Goal: Task Accomplishment & Management: Manage account settings

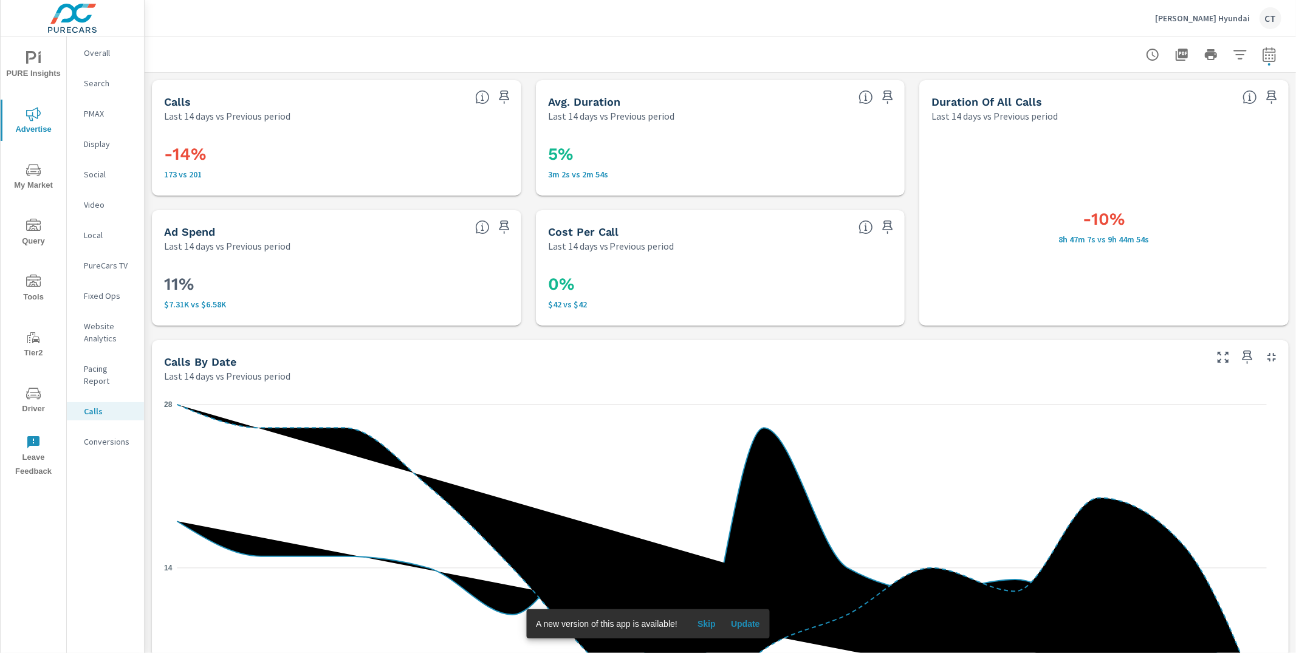
scroll to position [724, 0]
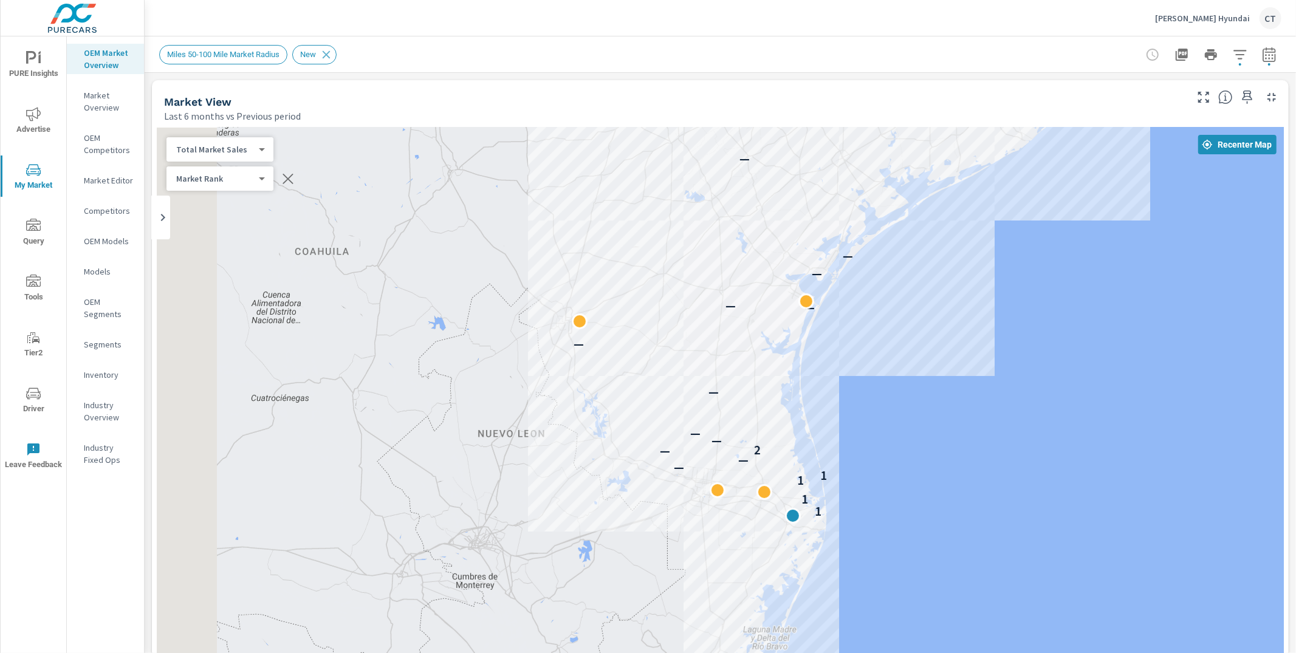
scroll to position [1, 0]
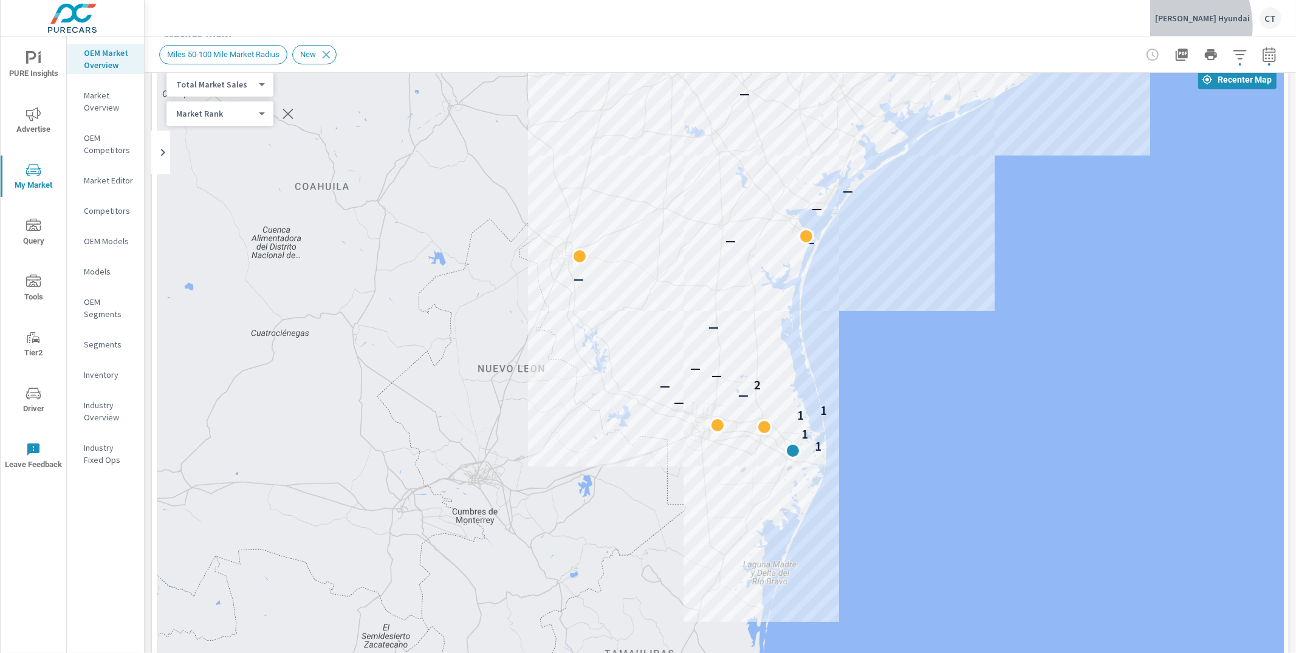
click at [1200, 26] on div "Tipton Hyundai CT" at bounding box center [1218, 18] width 126 height 22
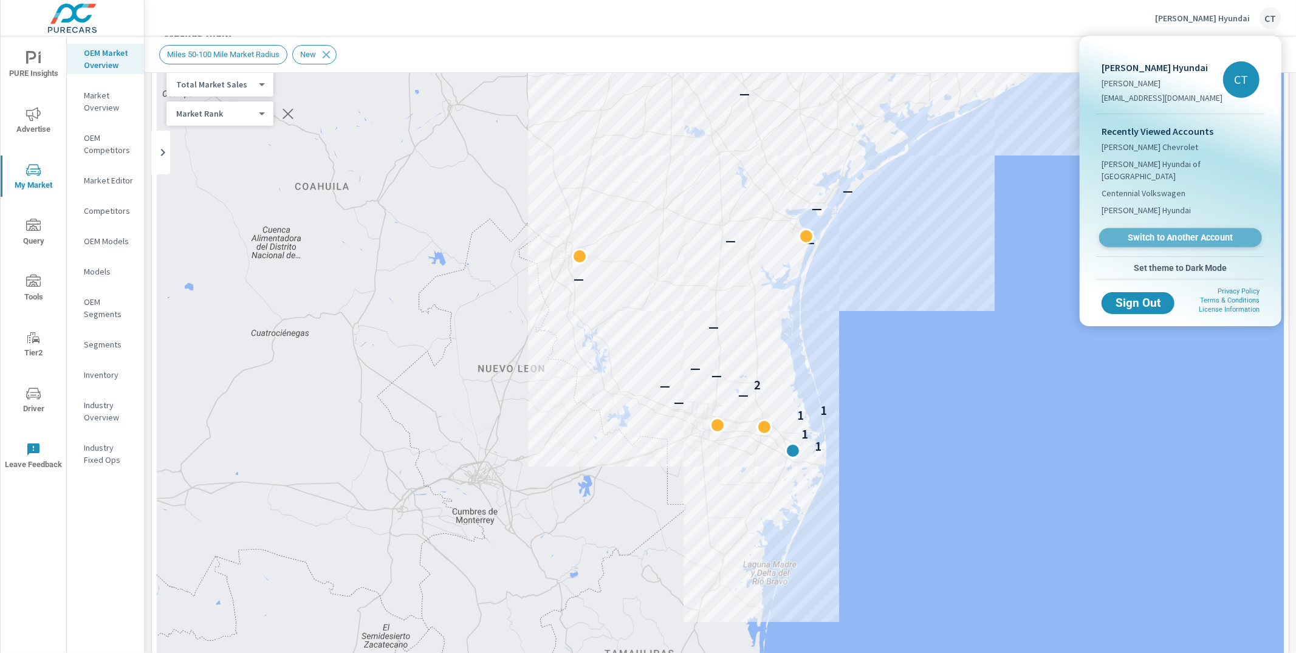
click at [1152, 232] on span "Switch to Another Account" at bounding box center [1179, 238] width 149 height 12
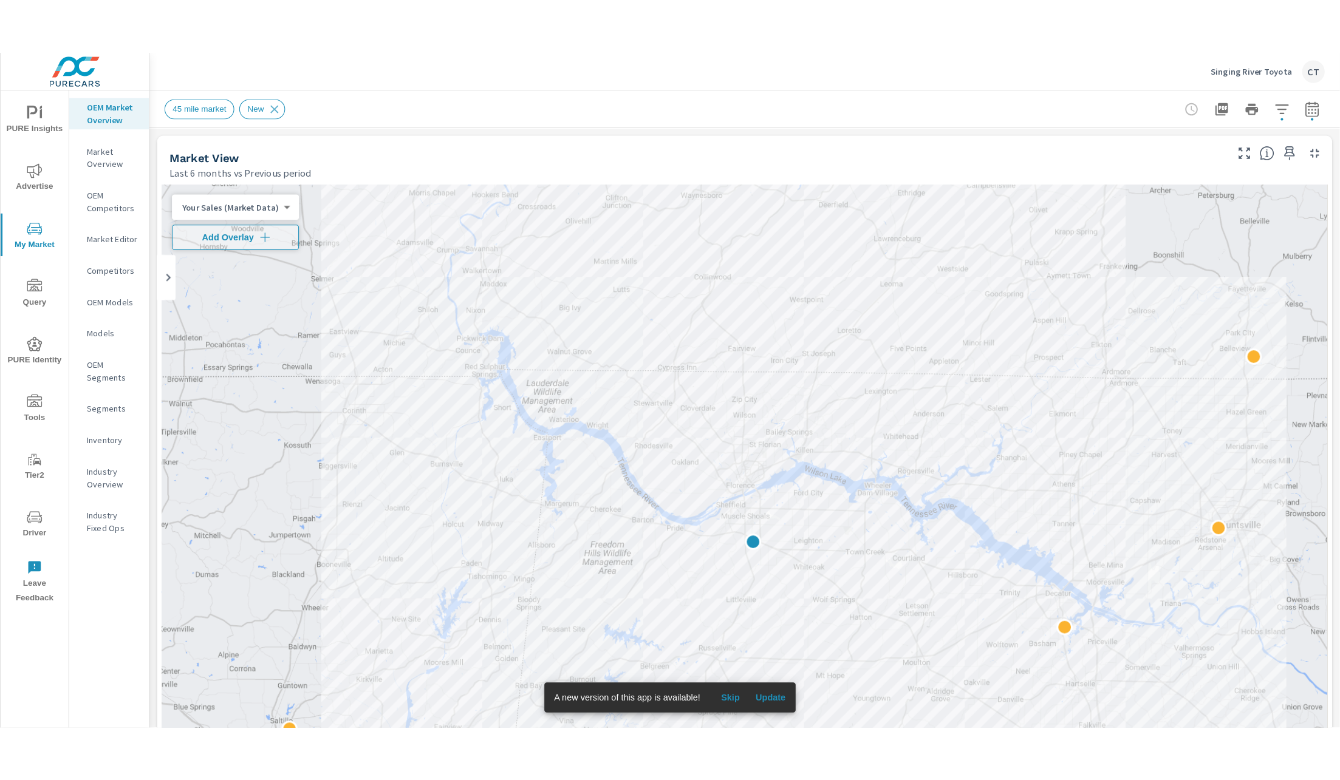
scroll to position [1, 0]
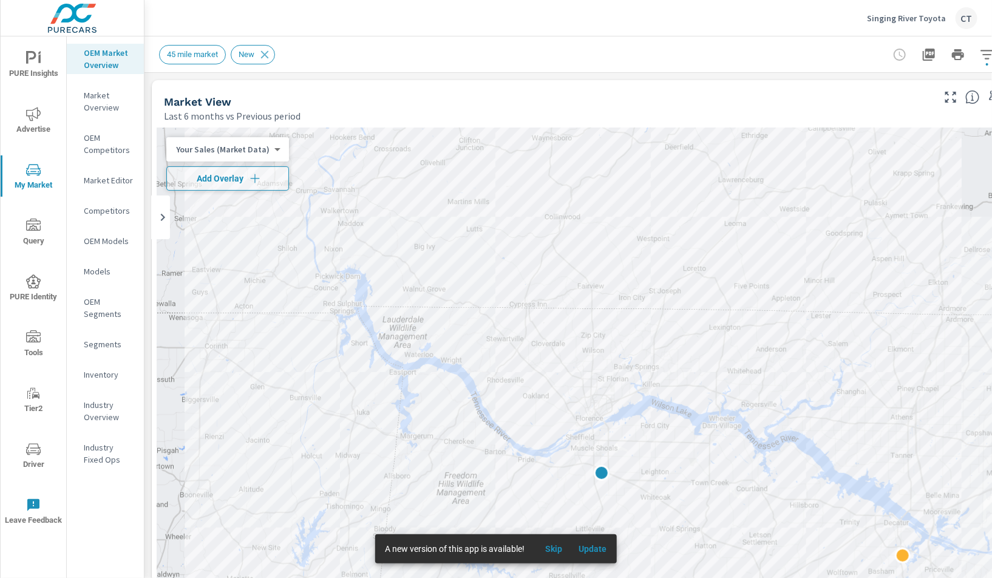
click at [925, 7] on div "Singing River Toyota CT" at bounding box center [922, 18] width 111 height 22
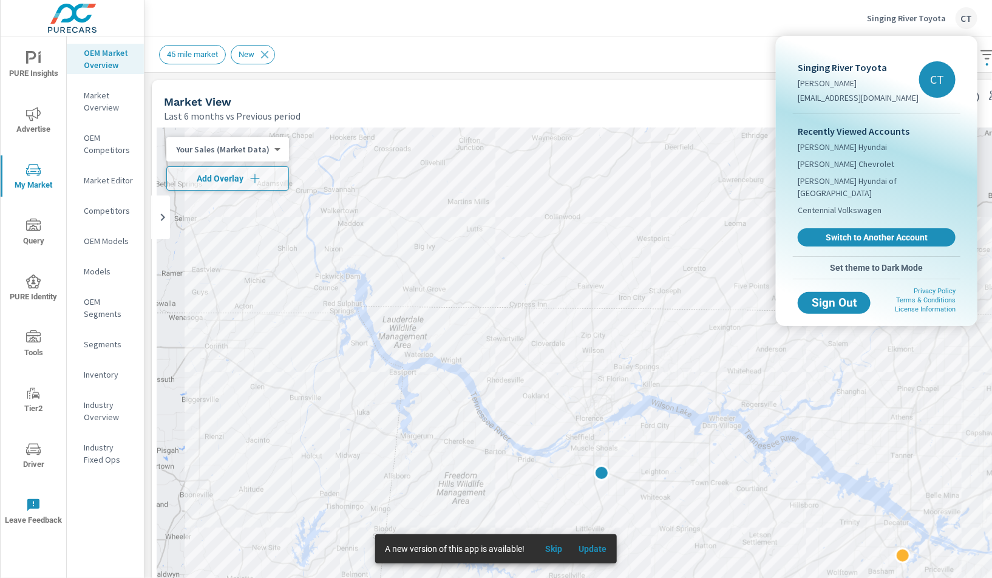
click at [537, 55] on div at bounding box center [496, 289] width 992 height 578
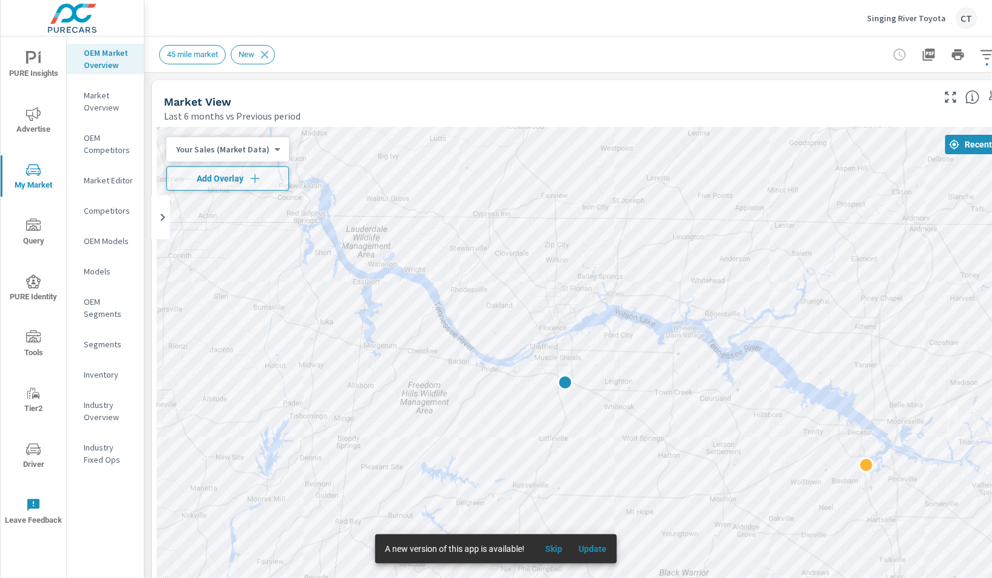
drag, startPoint x: 714, startPoint y: 243, endPoint x: 678, endPoint y: 149, distance: 100.4
click at [678, 149] on div at bounding box center [594, 465] width 875 height 675
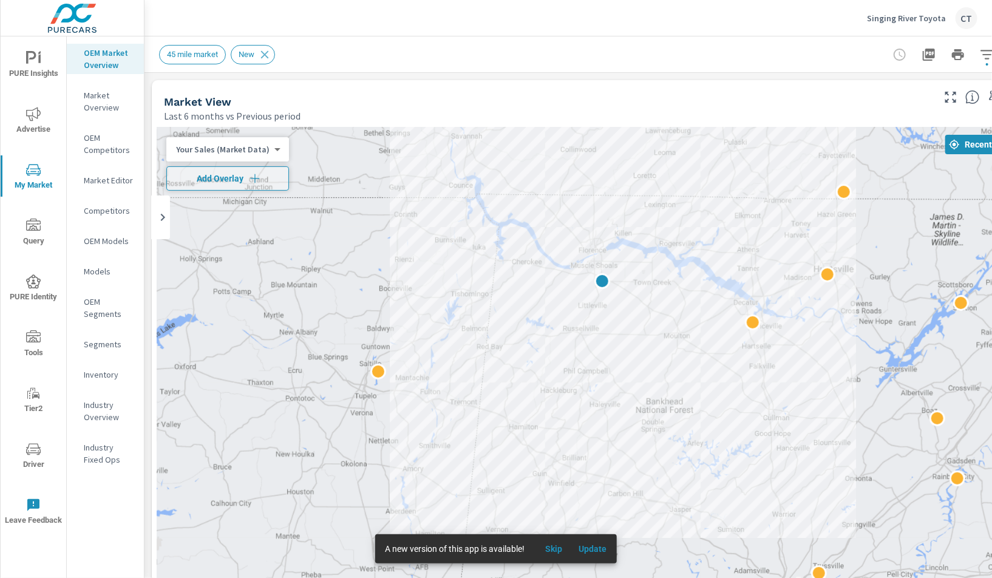
drag, startPoint x: 739, startPoint y: 279, endPoint x: 637, endPoint y: 335, distance: 117.2
click at [637, 335] on div at bounding box center [594, 465] width 875 height 675
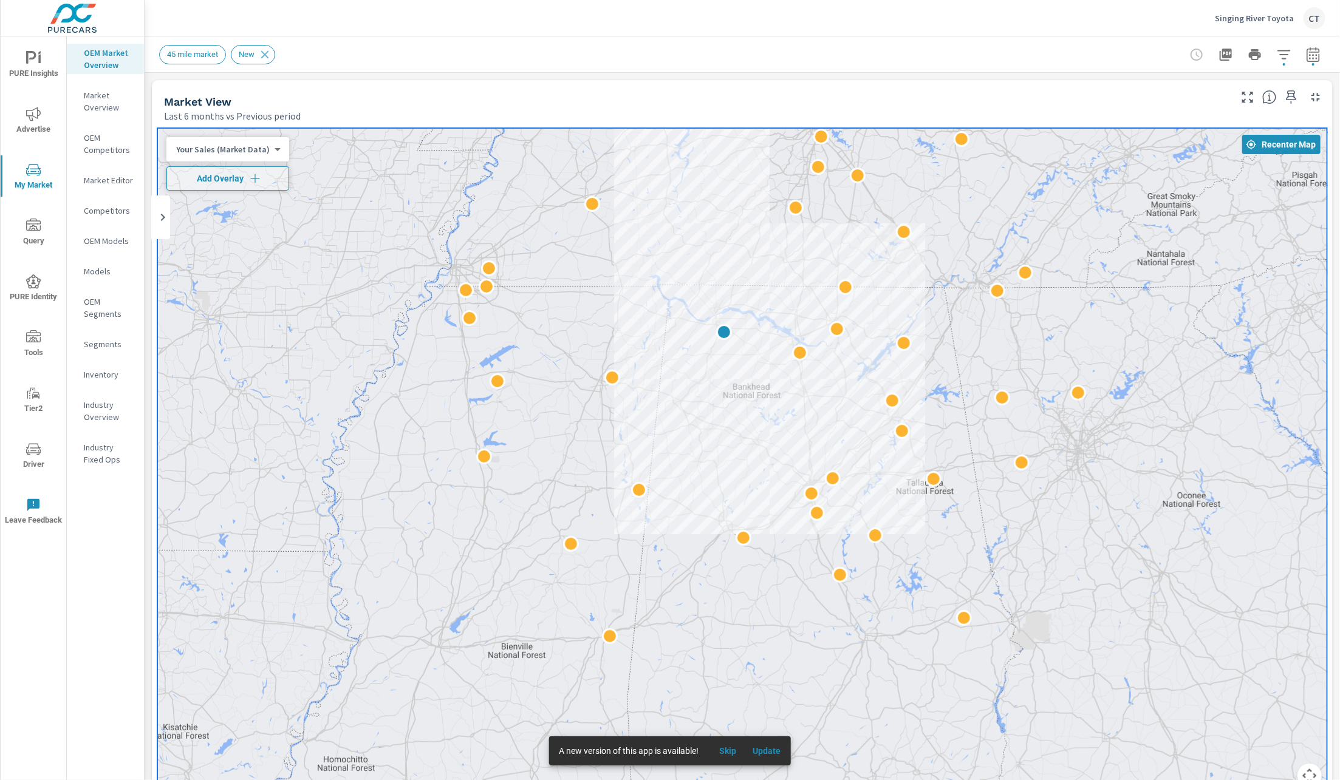
click at [36, 42] on div "PURE Insights Advertise My Market Query PURE Identity Tools Tier2 Driver Leave …" at bounding box center [34, 287] width 66 height 503
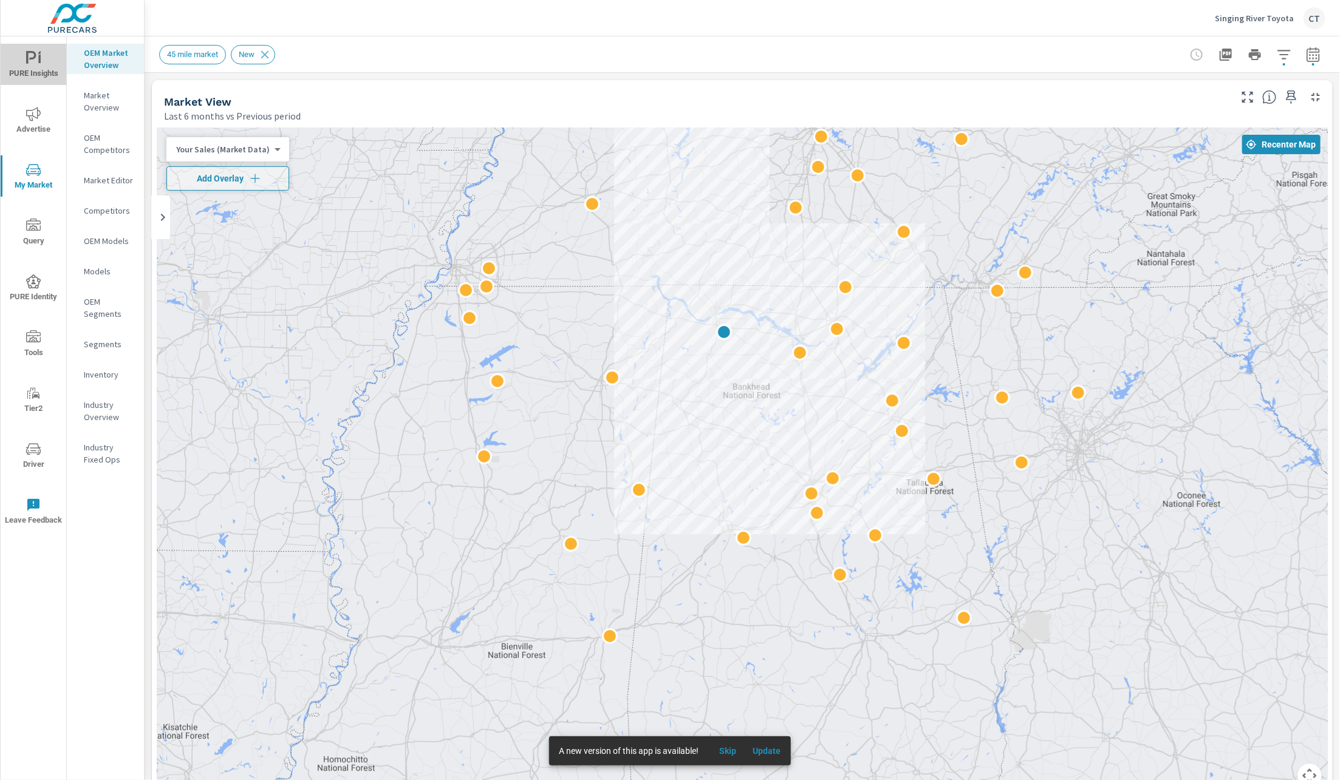
click at [35, 47] on button "PURE Insights" at bounding box center [34, 64] width 66 height 41
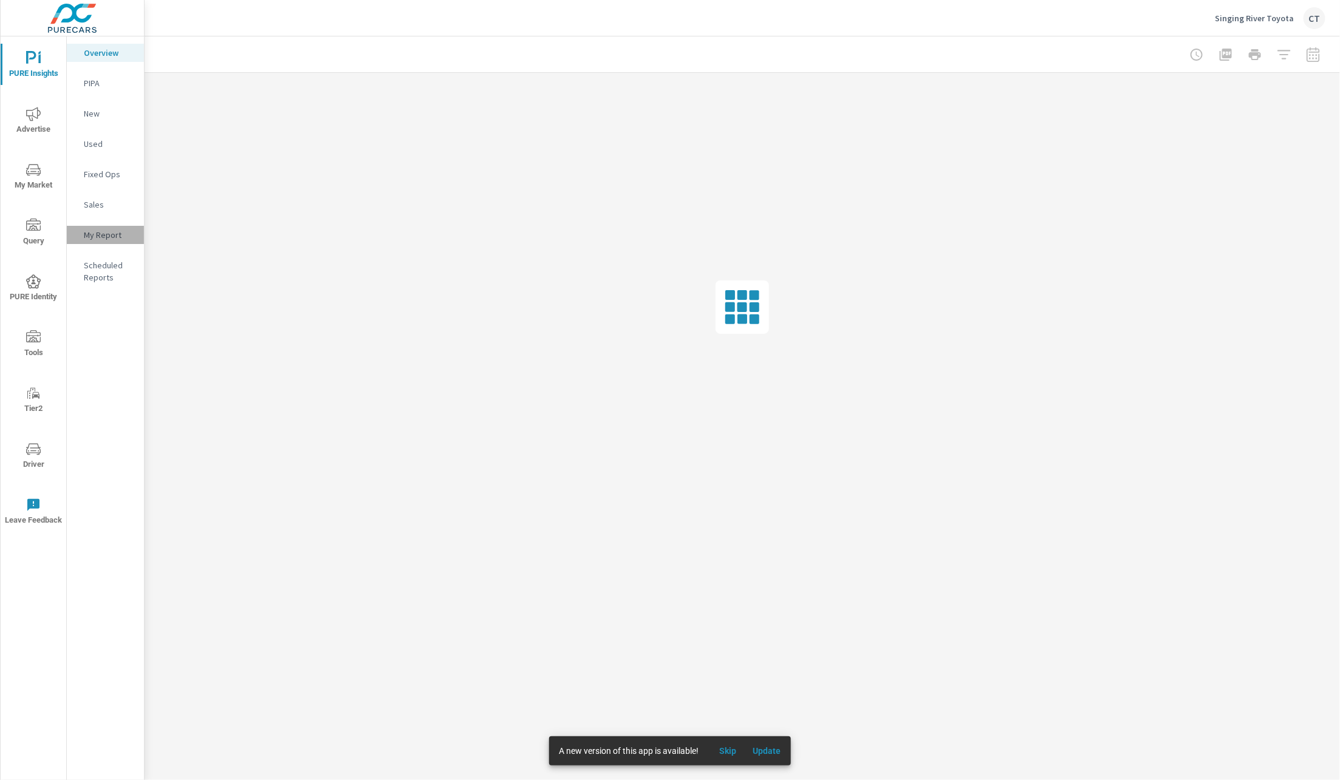
click at [89, 229] on p "My Report" at bounding box center [109, 235] width 50 height 12
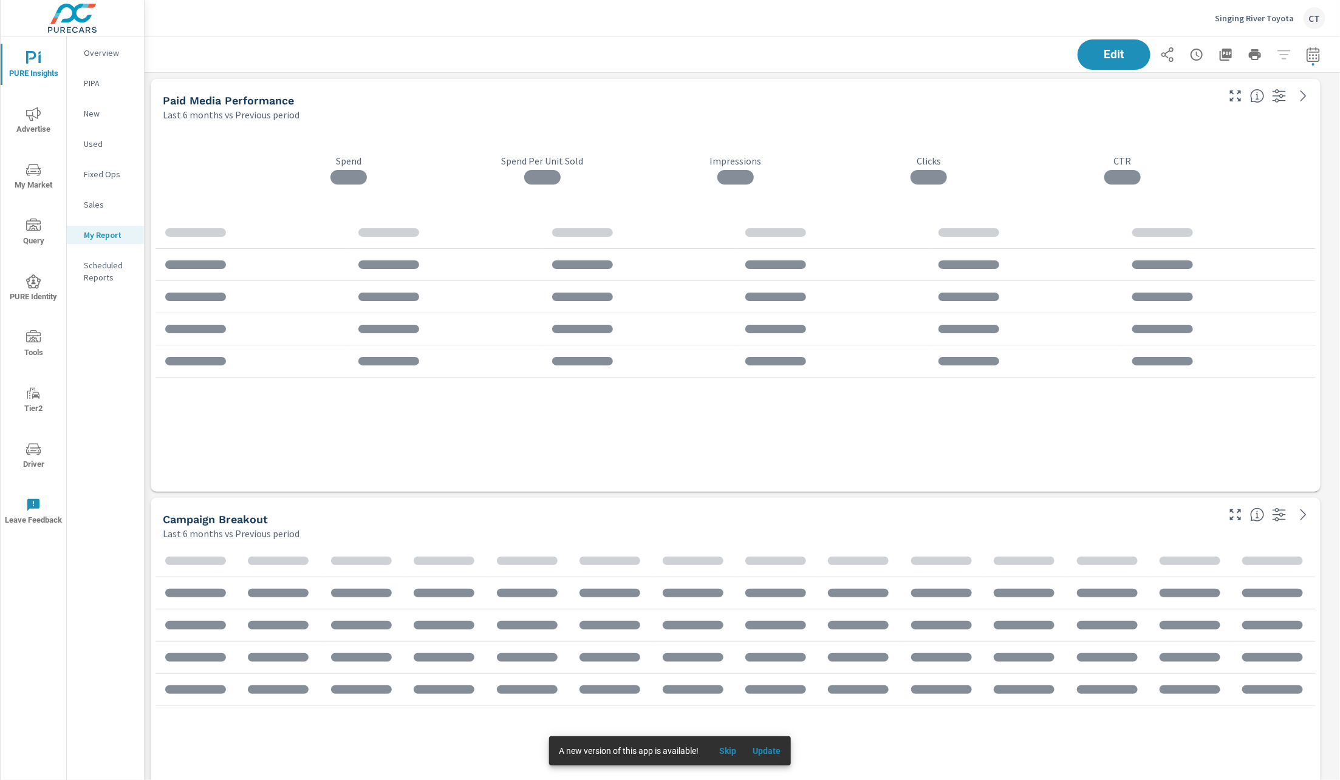
scroll to position [3248, 1211]
click at [1295, 56] on icon "button" at bounding box center [1313, 54] width 15 height 15
select select "Last 6 months"
select select "Previous period"
click at [1232, 100] on select "Custom Yesterday Last week Last 7 days Last 14 days Last 30 days Last 45 days L…" at bounding box center [1202, 106] width 121 height 24
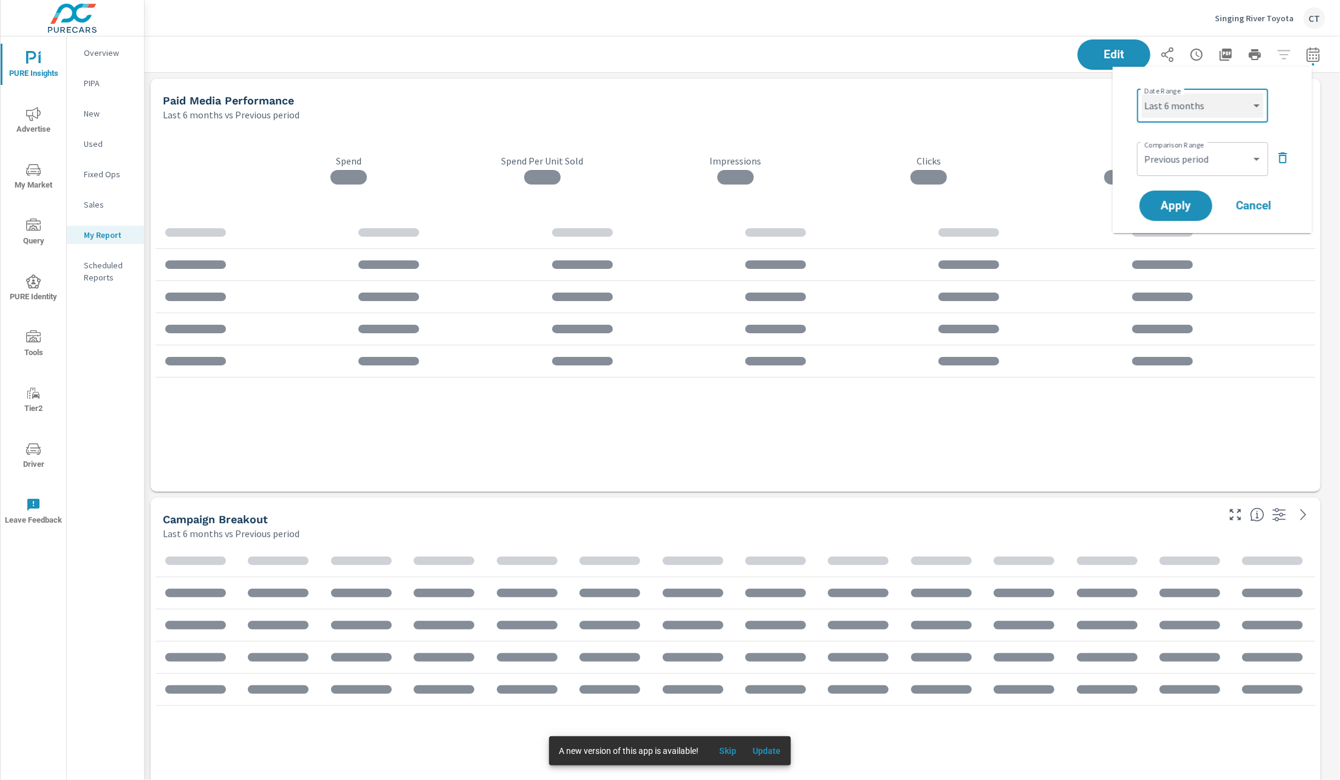
select select "Month to date"
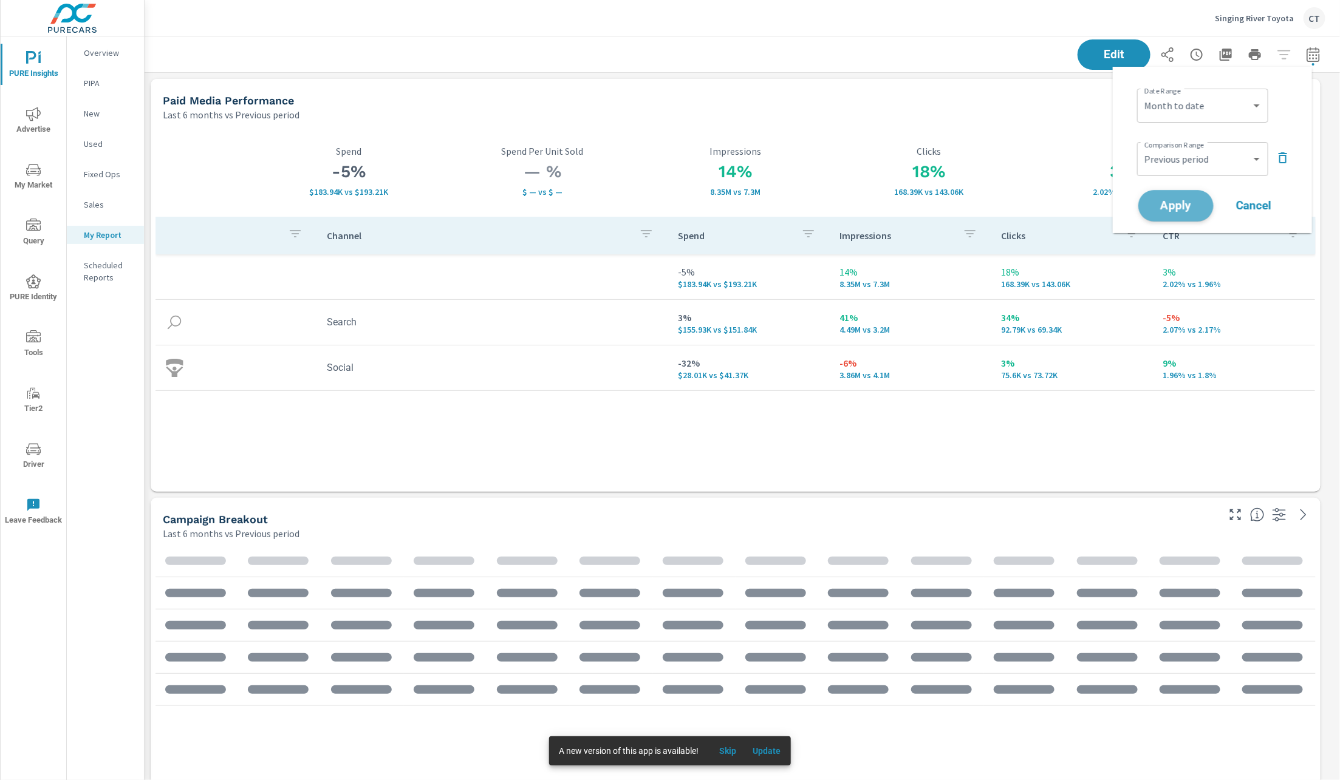
click at [1177, 207] on span "Apply" at bounding box center [1176, 206] width 50 height 12
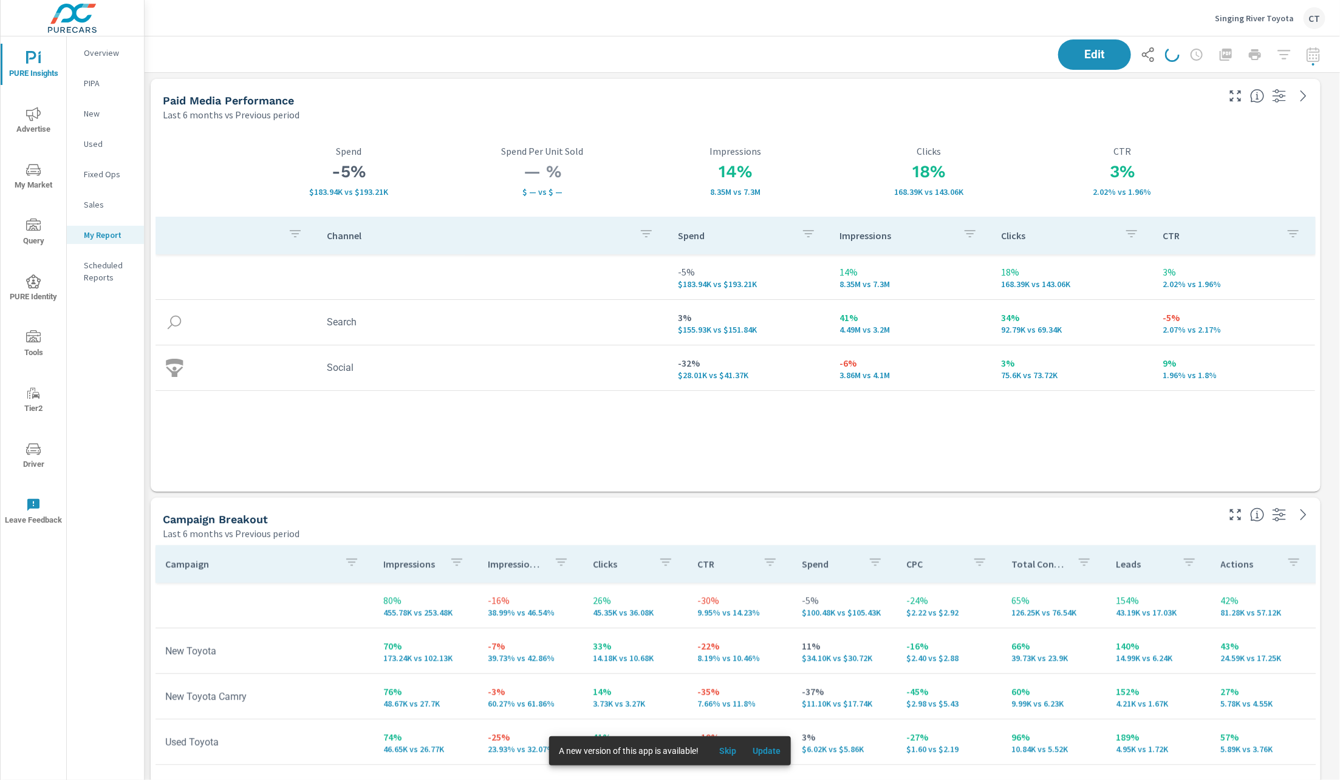
scroll to position [3248, 1211]
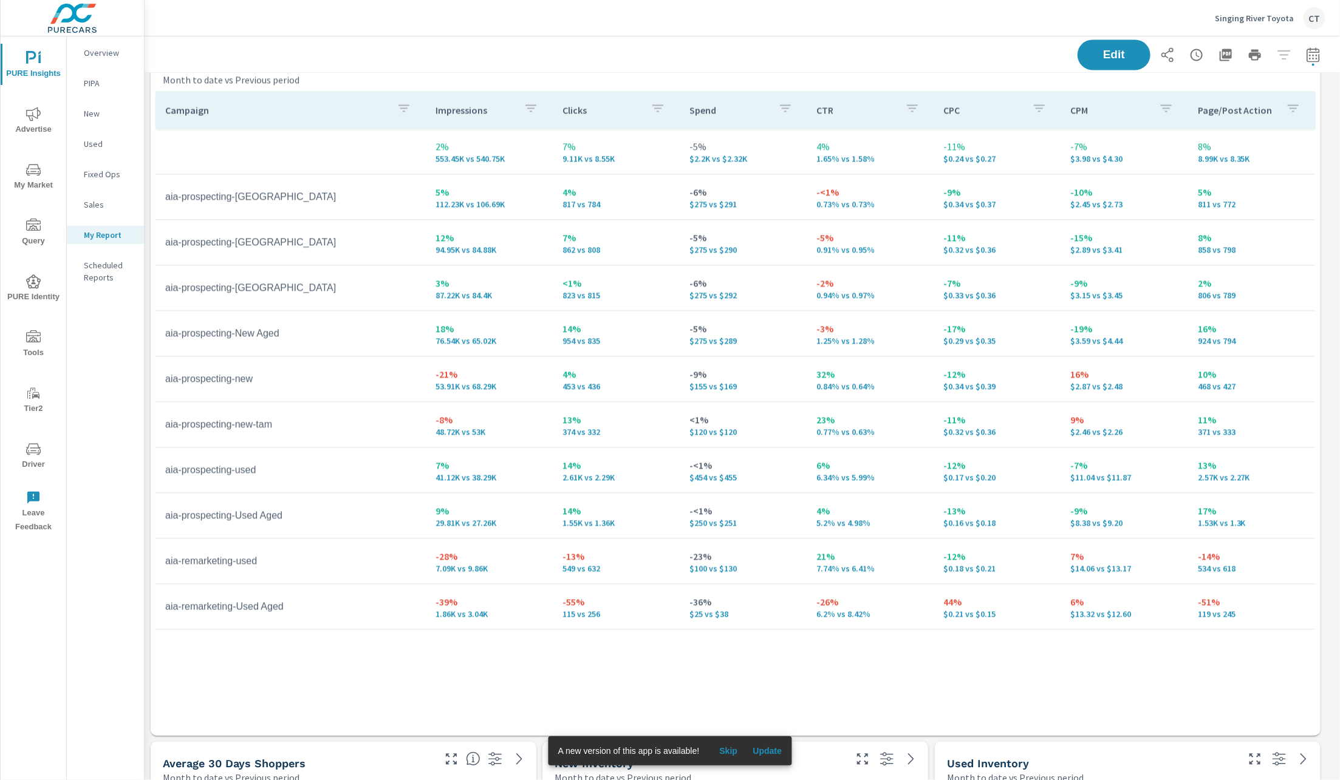
scroll to position [3248, 1211]
click at [41, 439] on button "Driver" at bounding box center [34, 455] width 66 height 41
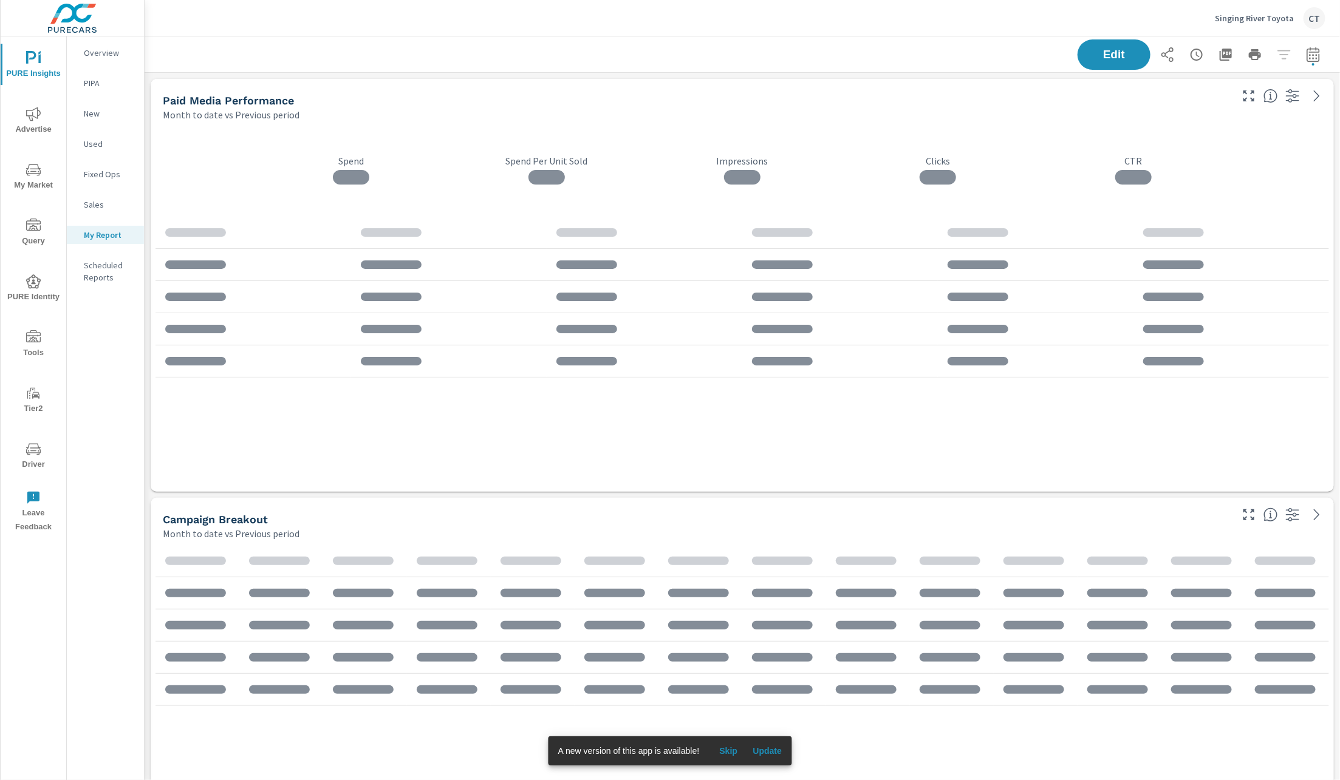
scroll to position [3248, 1211]
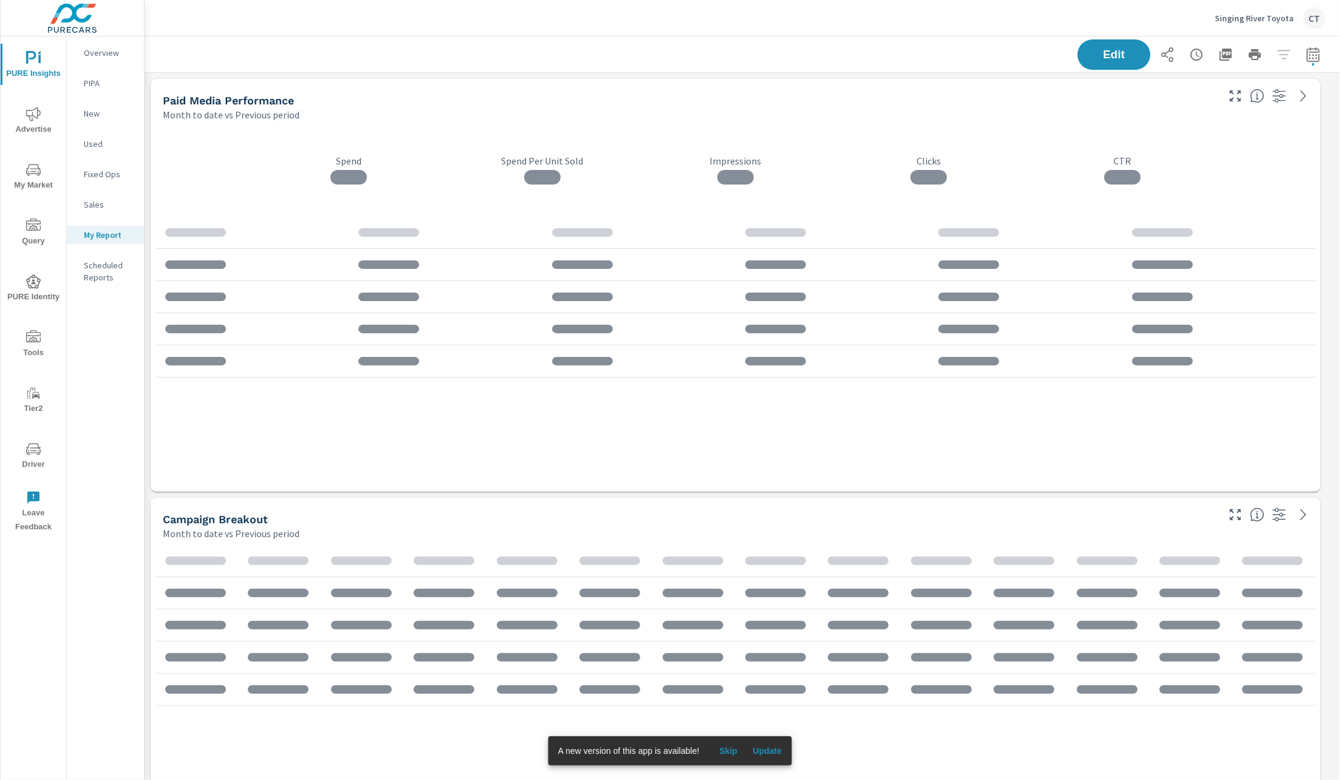
scroll to position [3248, 1211]
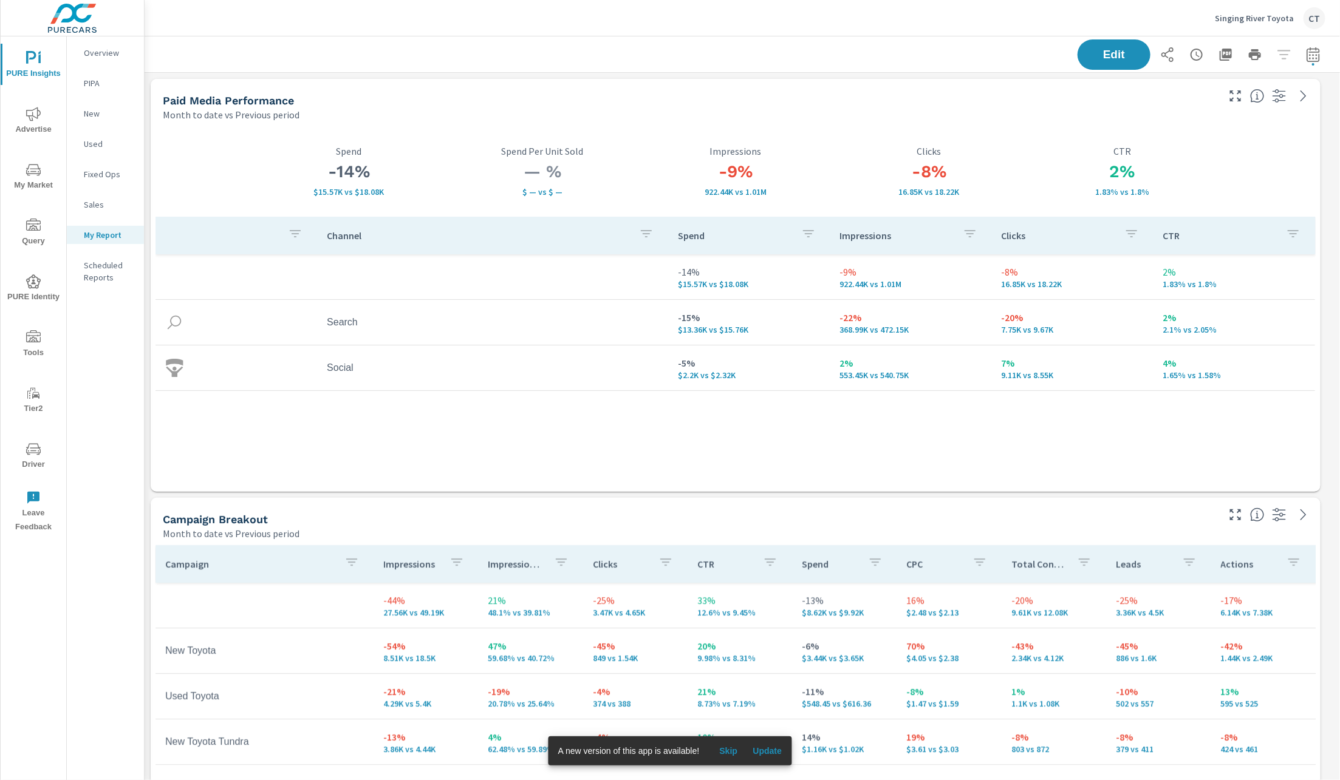
click at [87, 370] on div "Overview PIPA New Used Fixed Ops Sales My Report Scheduled Reports" at bounding box center [105, 408] width 77 height 744
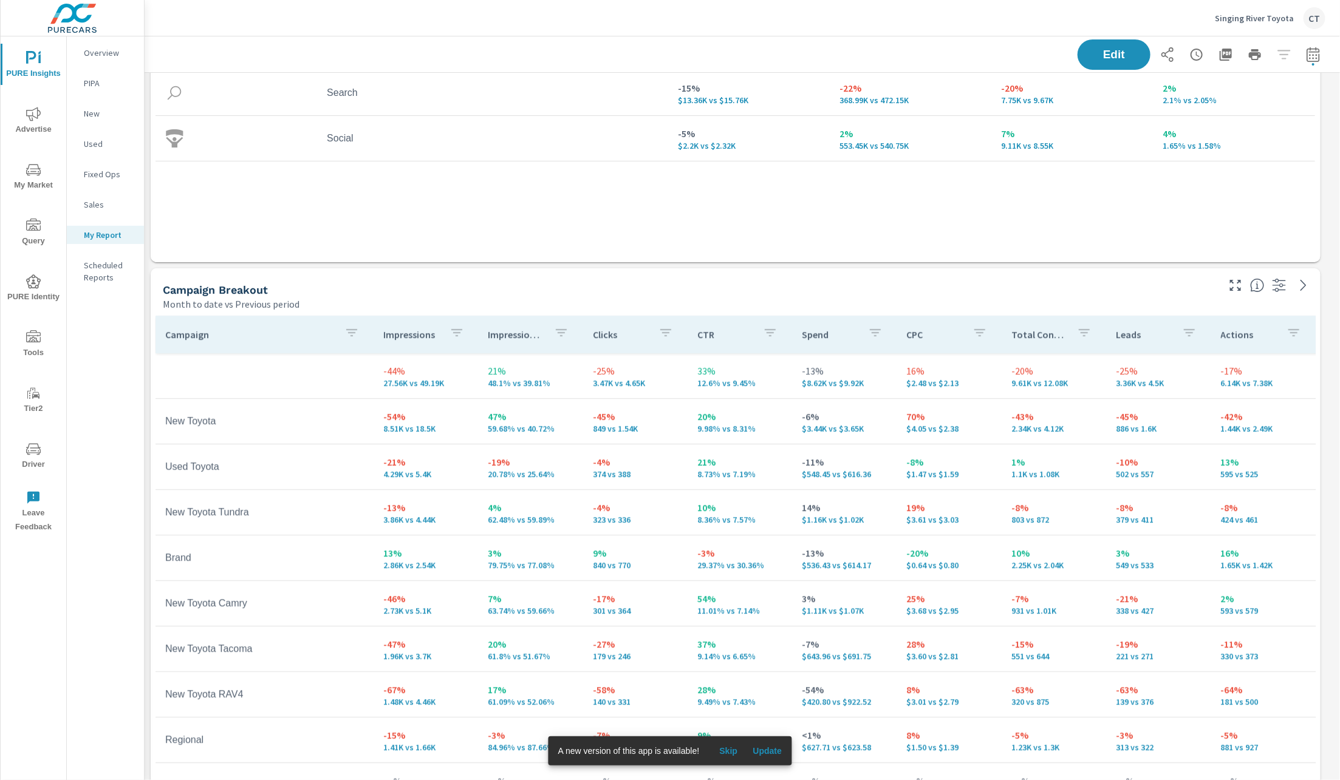
scroll to position [254, 0]
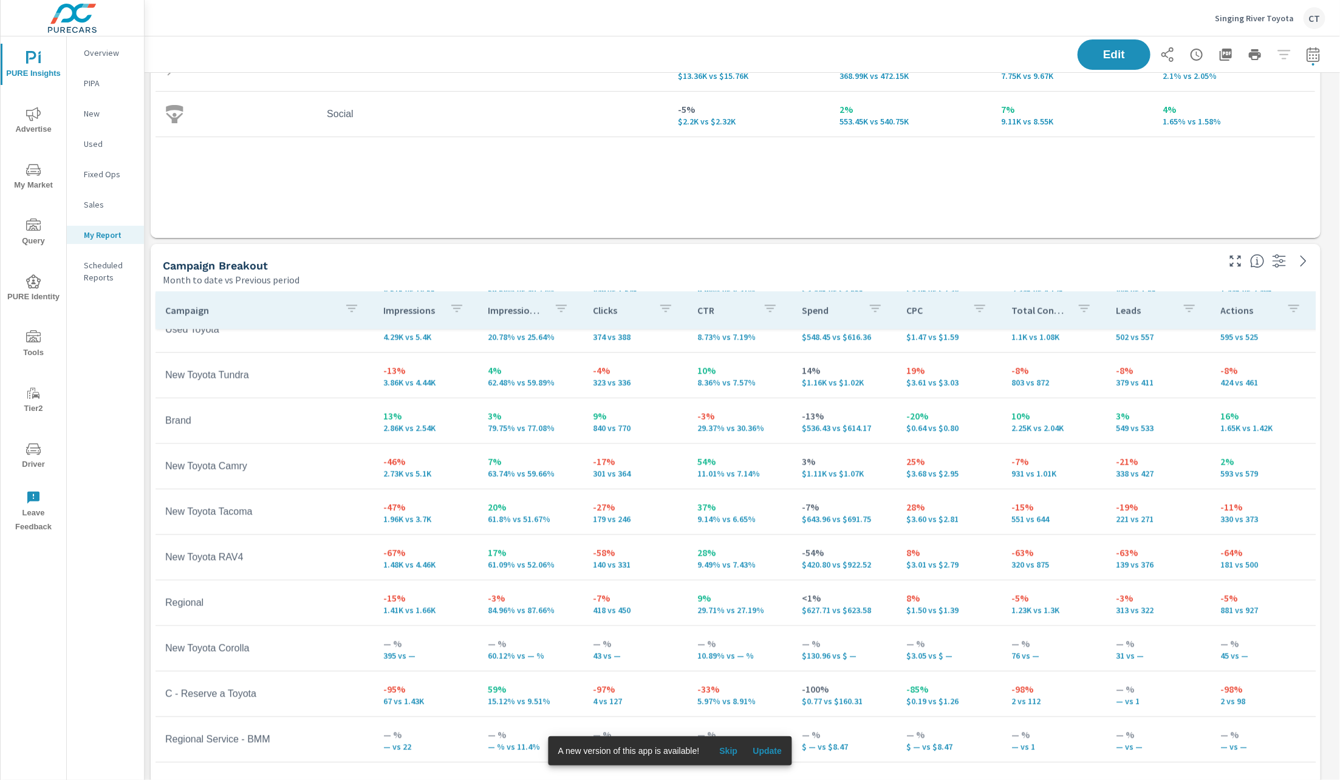
scroll to position [146, 0]
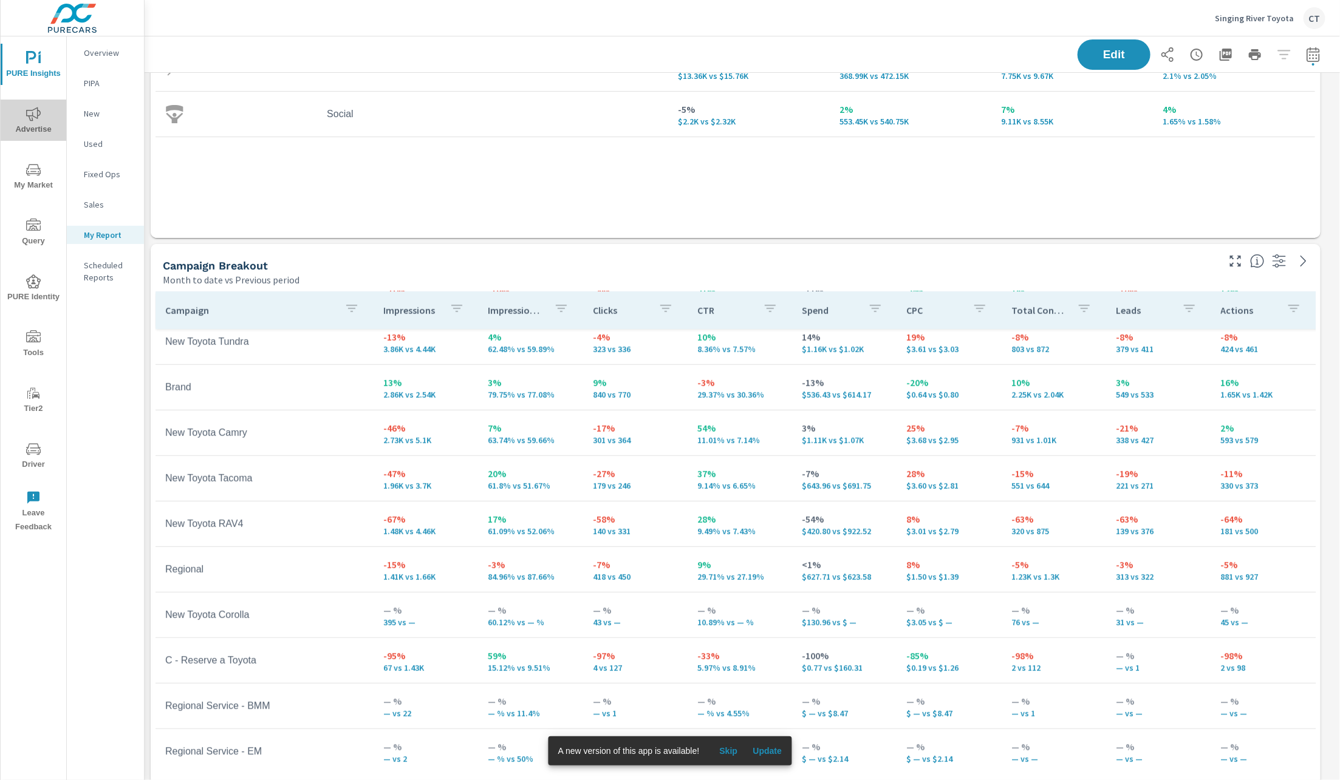
click at [40, 123] on span "Advertise" at bounding box center [33, 122] width 58 height 30
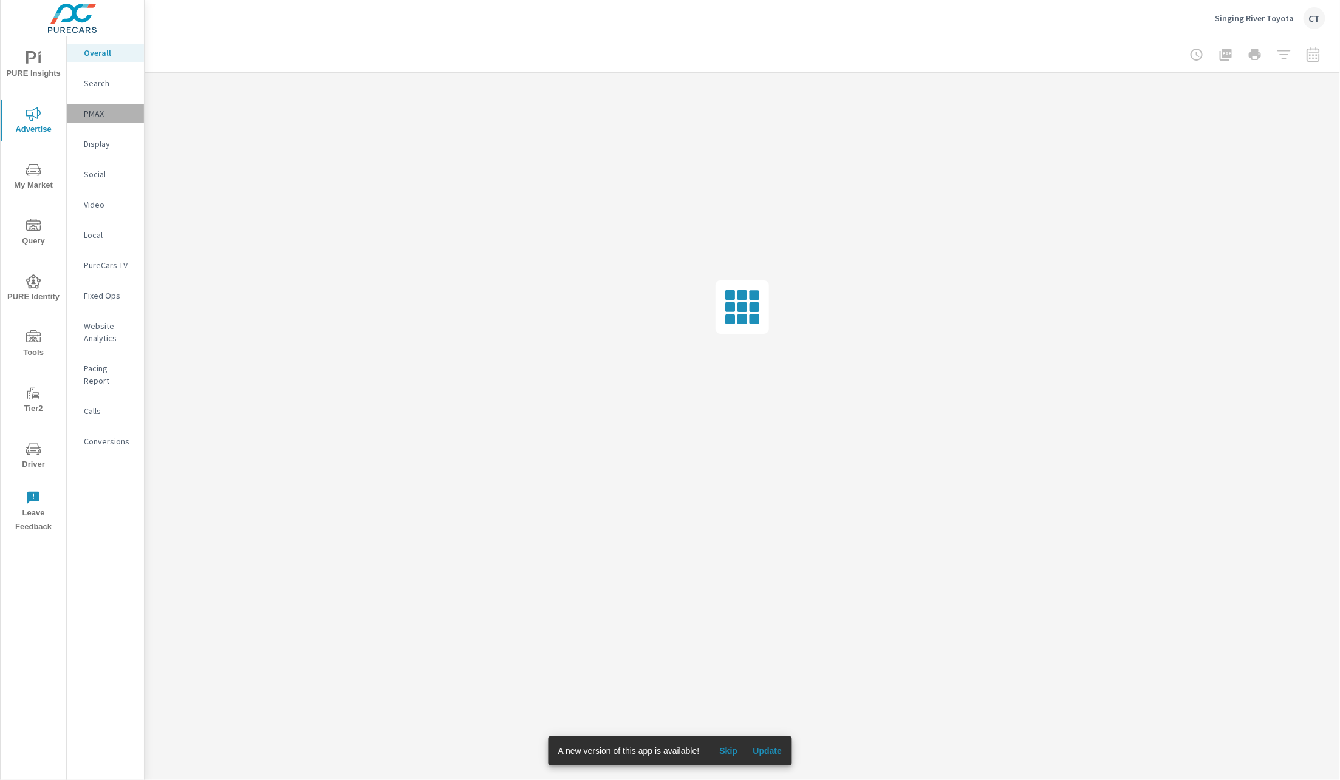
click at [106, 114] on p "PMAX" at bounding box center [109, 114] width 50 height 12
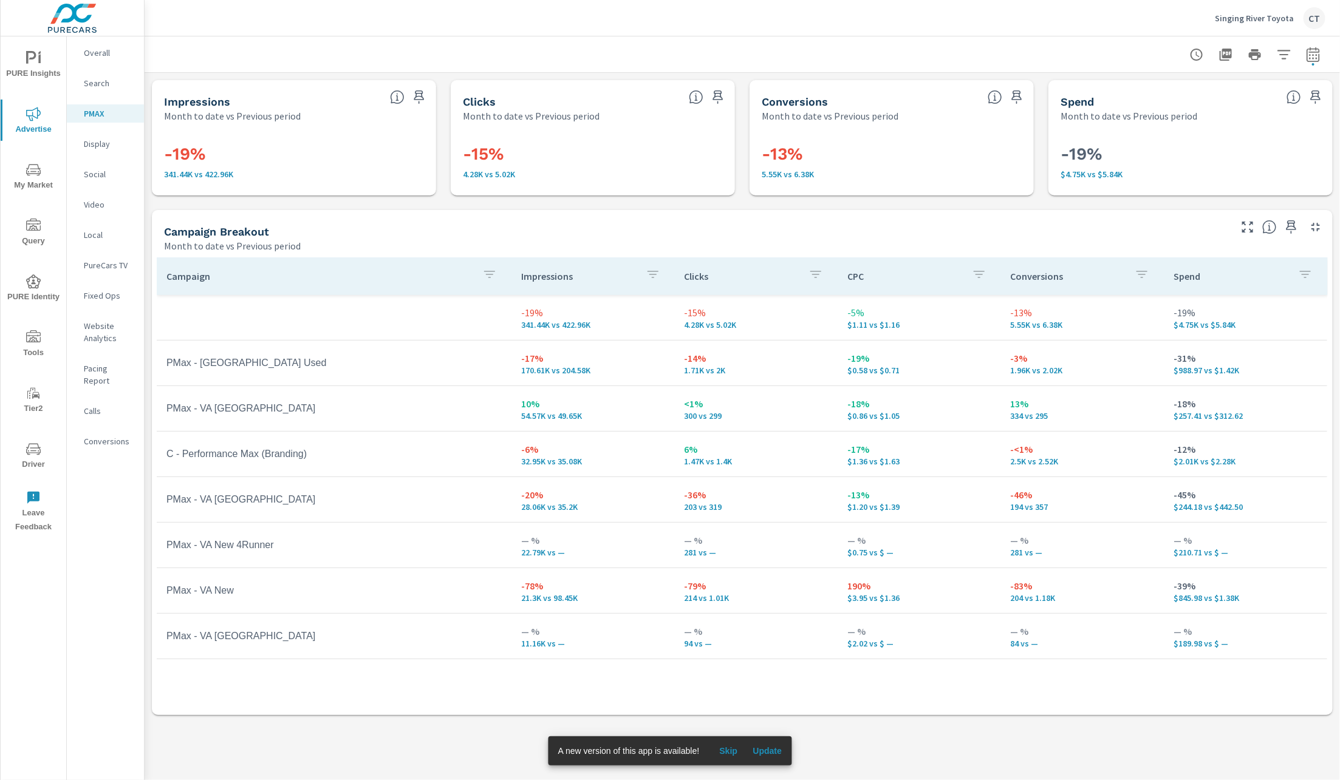
click at [44, 456] on span "Driver" at bounding box center [33, 457] width 58 height 30
